Goal: Book appointment/travel/reservation

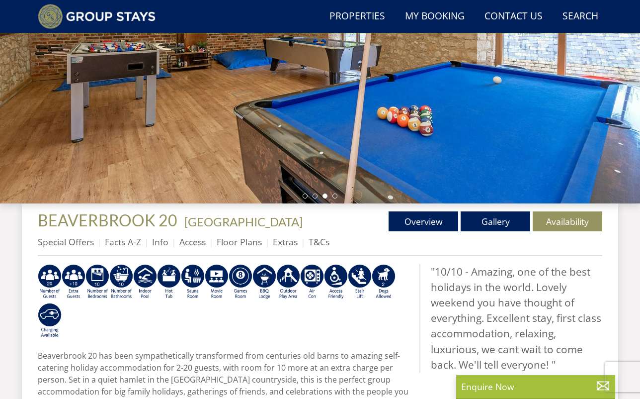
scroll to position [220, 0]
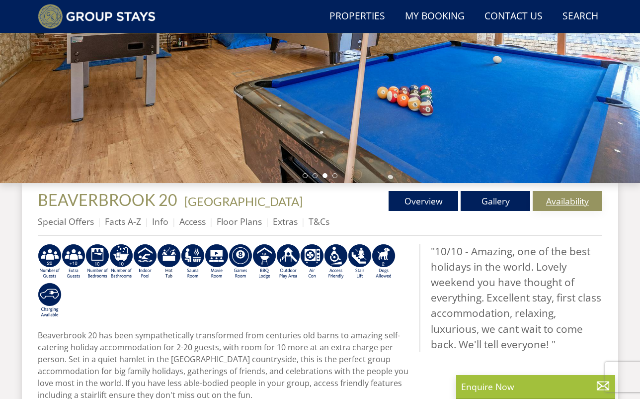
click at [561, 197] on link "Availability" at bounding box center [568, 201] width 70 height 20
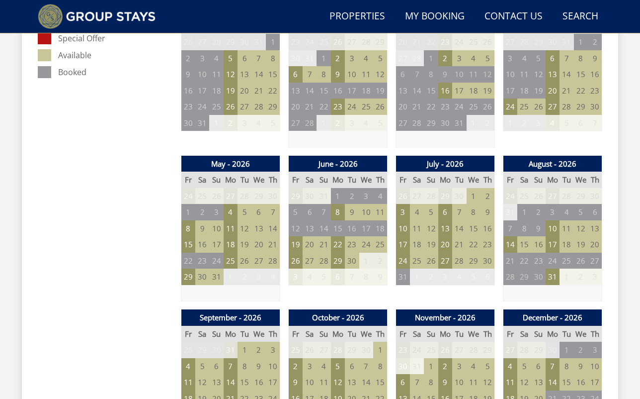
scroll to position [619, 0]
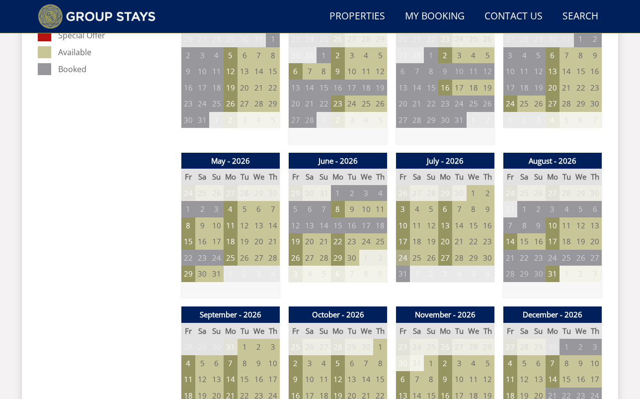
click at [402, 251] on td "24" at bounding box center [403, 258] width 14 height 16
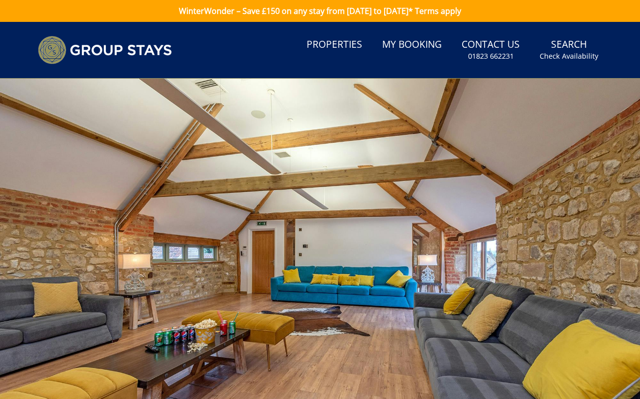
scroll to position [0, 0]
click at [335, 42] on link "Properties" at bounding box center [335, 45] width 64 height 22
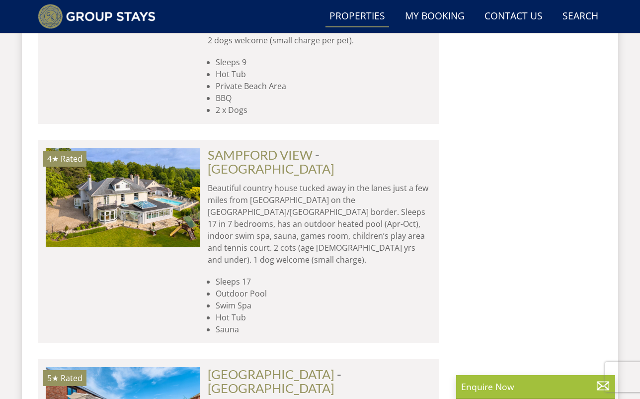
scroll to position [4296, 0]
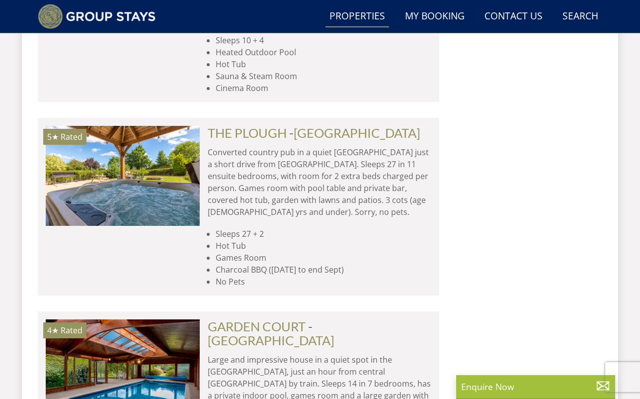
scroll to position [8142, 0]
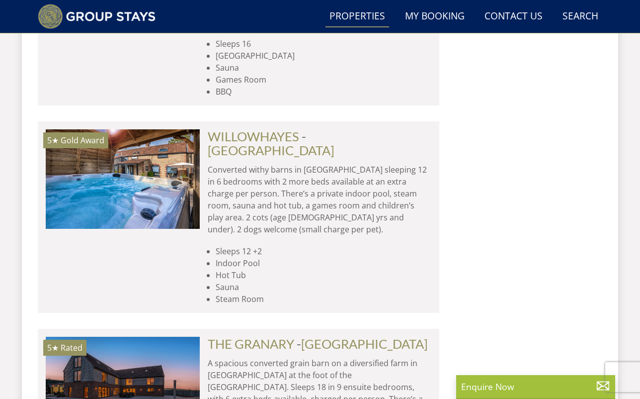
scroll to position [9732, 0]
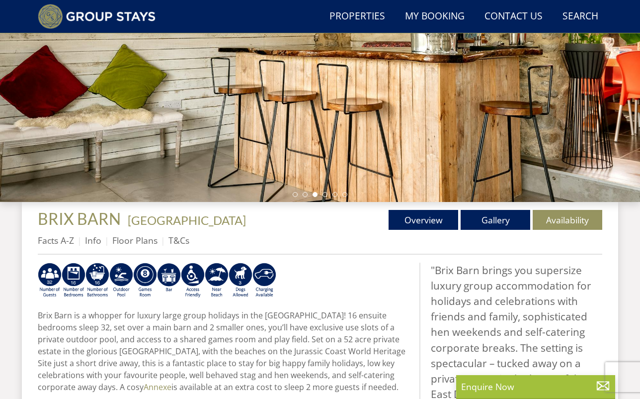
scroll to position [199, 0]
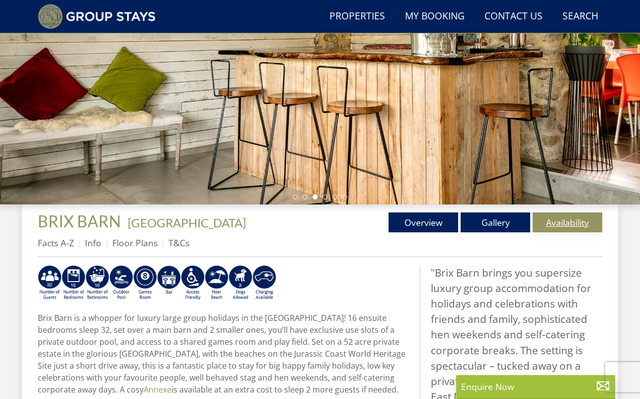
click at [571, 224] on link "Availability" at bounding box center [568, 222] width 70 height 20
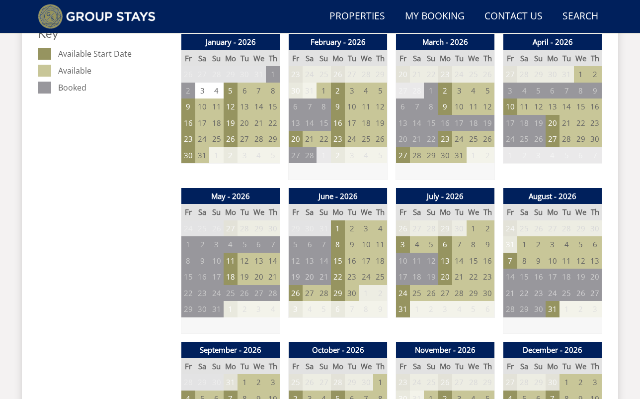
scroll to position [585, 0]
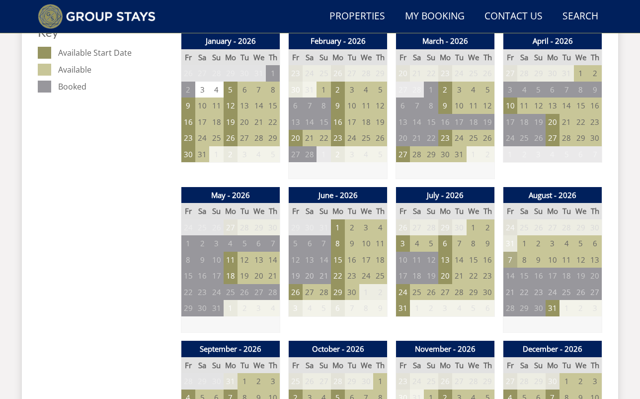
click at [509, 252] on td "7" at bounding box center [511, 260] width 14 height 16
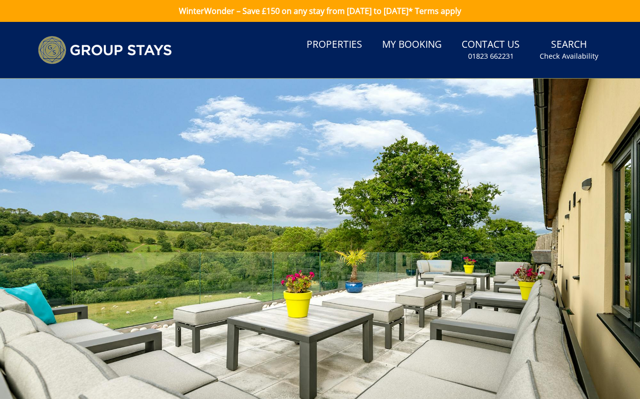
scroll to position [0, 0]
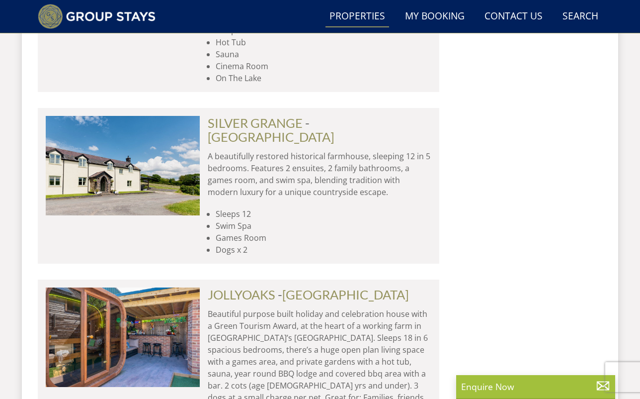
scroll to position [12124, 0]
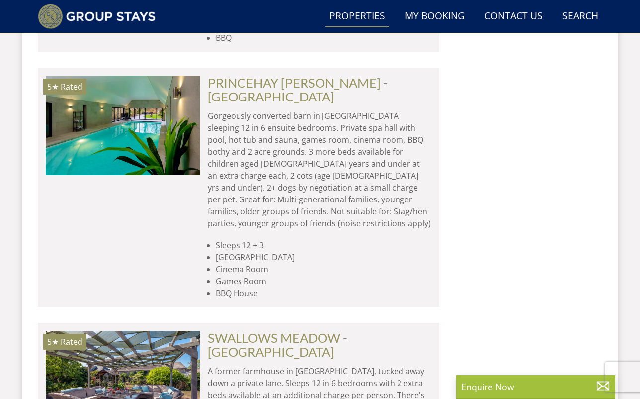
scroll to position [16357, 0]
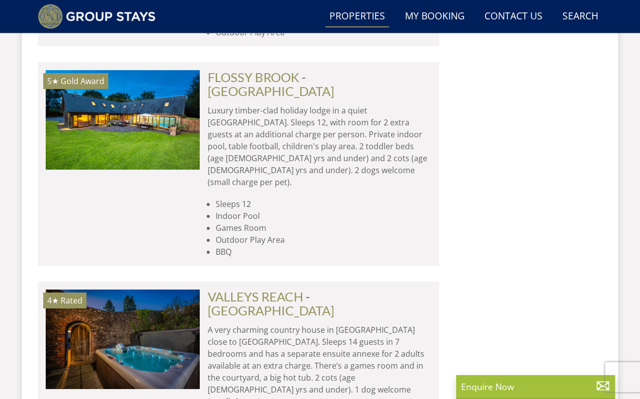
scroll to position [17763, 0]
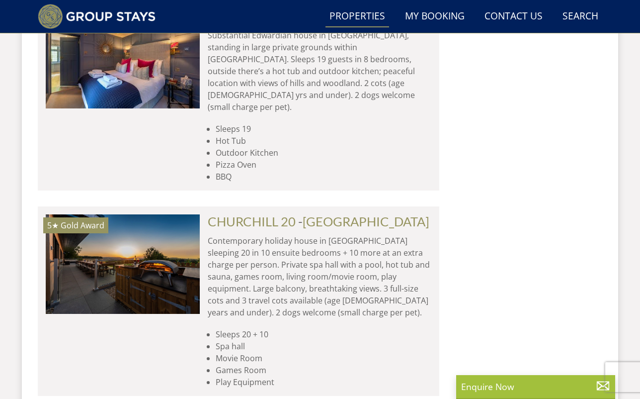
scroll to position [2087, 0]
